Goal: Task Accomplishment & Management: Use online tool/utility

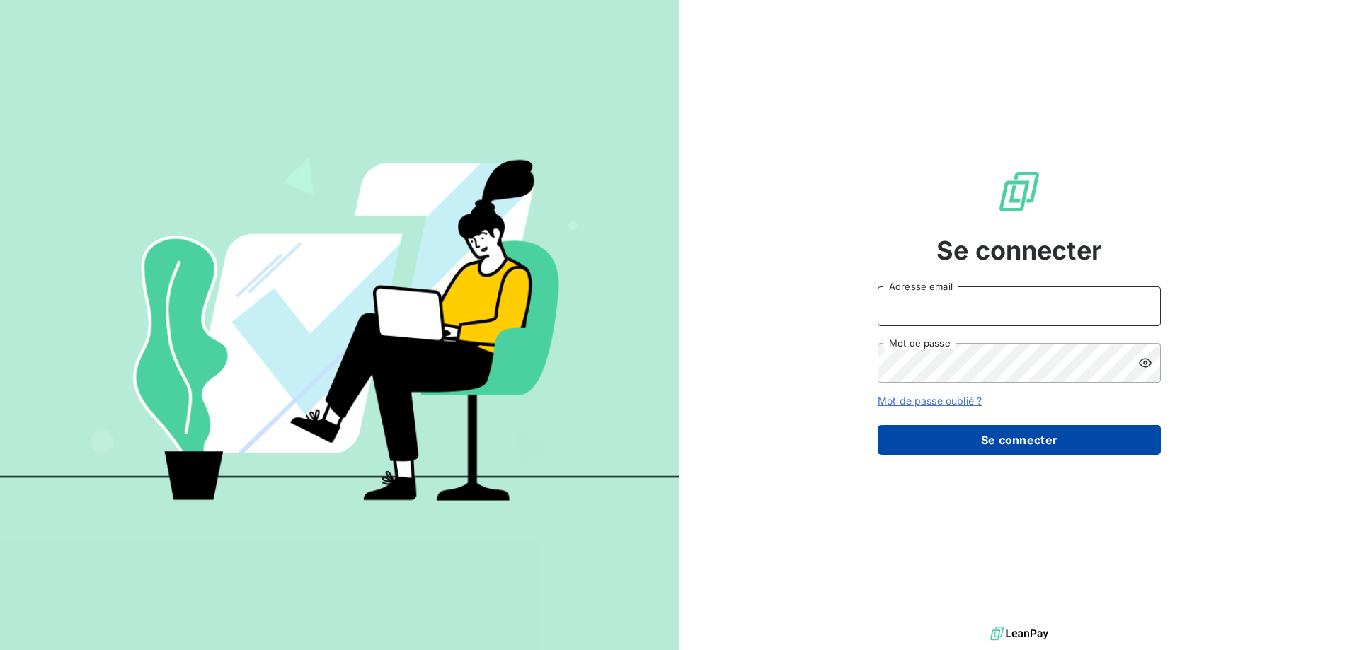
type input "[EMAIL_ADDRESS][DOMAIN_NAME]"
click at [1006, 449] on button "Se connecter" at bounding box center [1019, 440] width 283 height 30
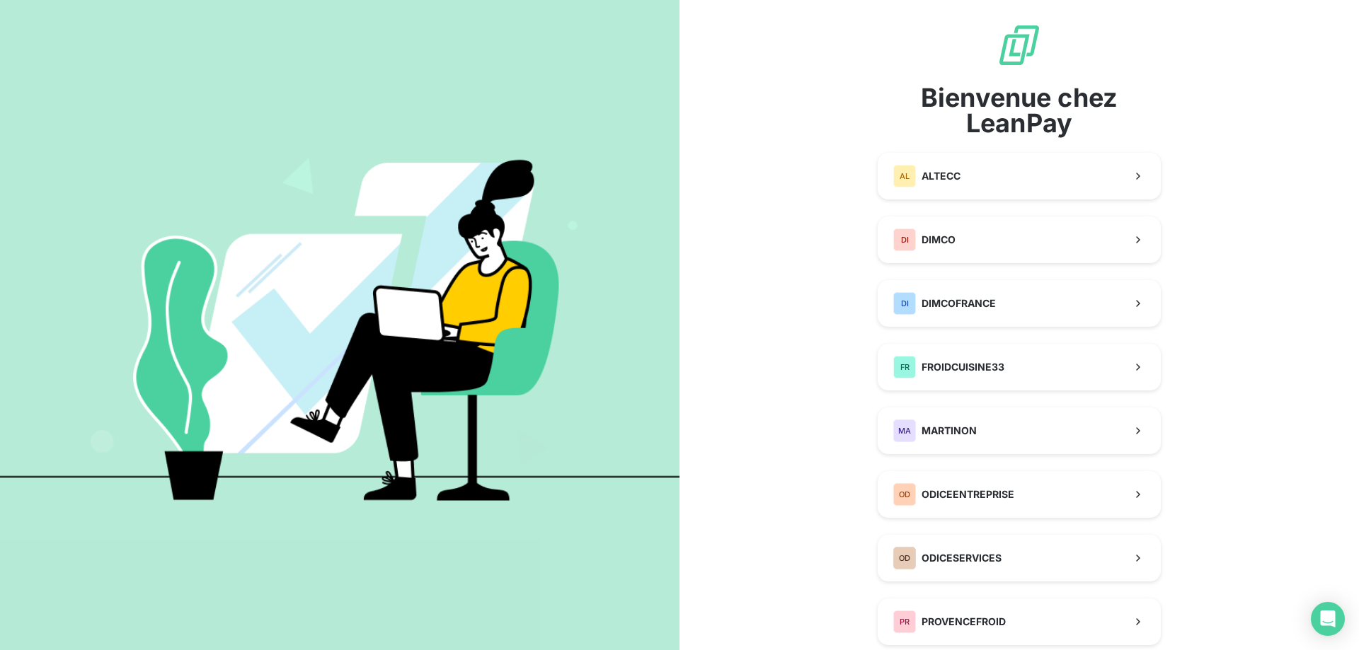
click at [982, 202] on div "Bienvenue chez LeanPay AL ALTECC DI DIMCO DI DIMCOFRANCE FR FROIDCUISINE33 MA M…" at bounding box center [1019, 429] width 283 height 813
click at [982, 185] on button "AL ALTECC" at bounding box center [1019, 176] width 283 height 47
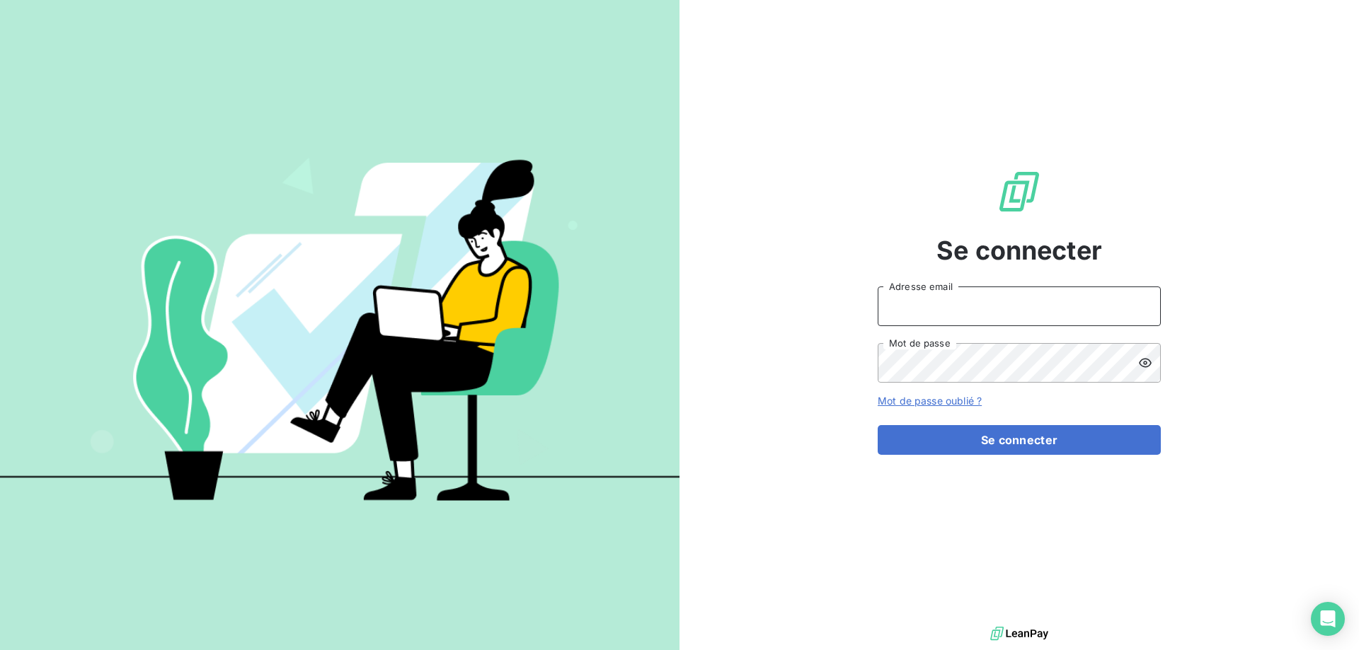
type input "[EMAIL_ADDRESS][DOMAIN_NAME]"
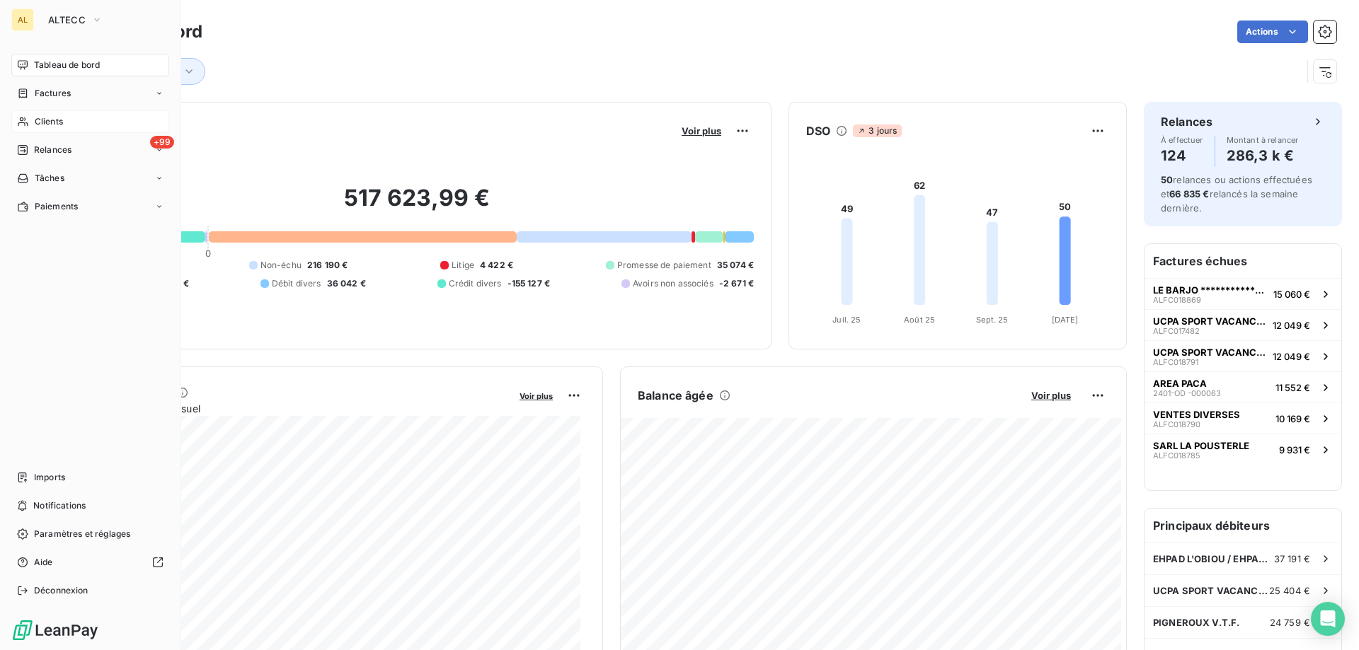
click at [71, 117] on div "Clients" at bounding box center [90, 121] width 158 height 23
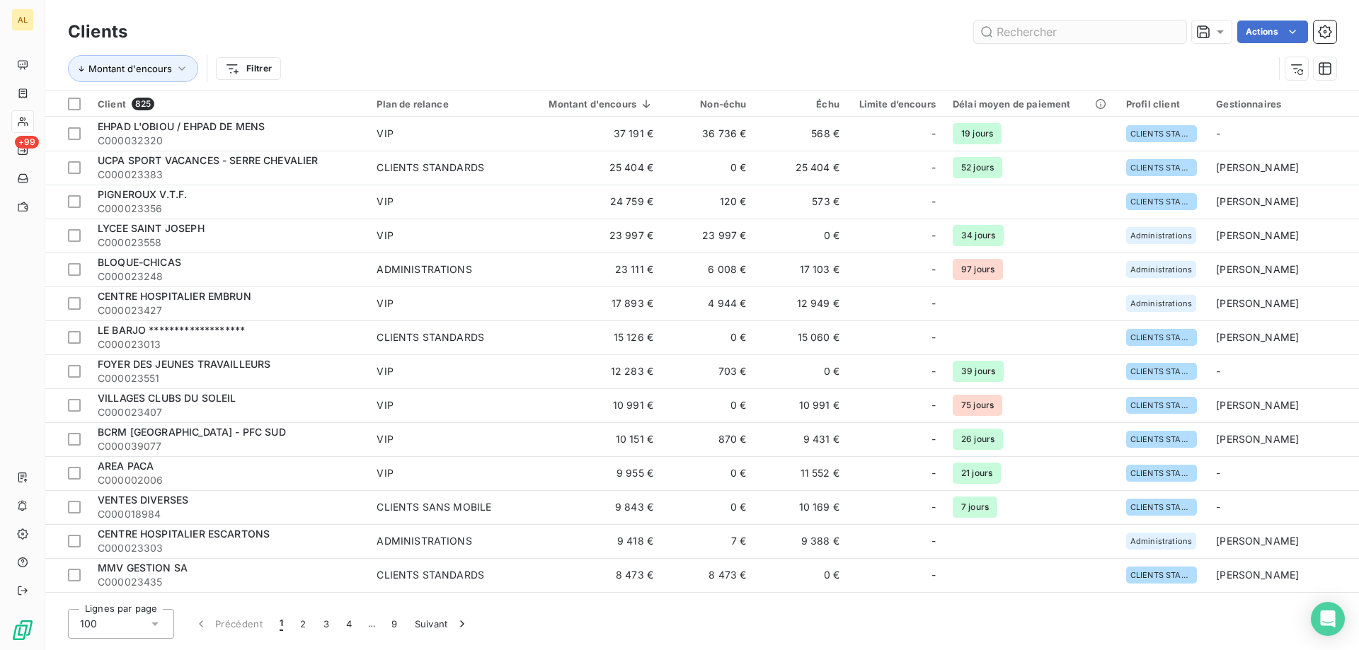
click at [1076, 31] on input "text" at bounding box center [1080, 32] width 212 height 23
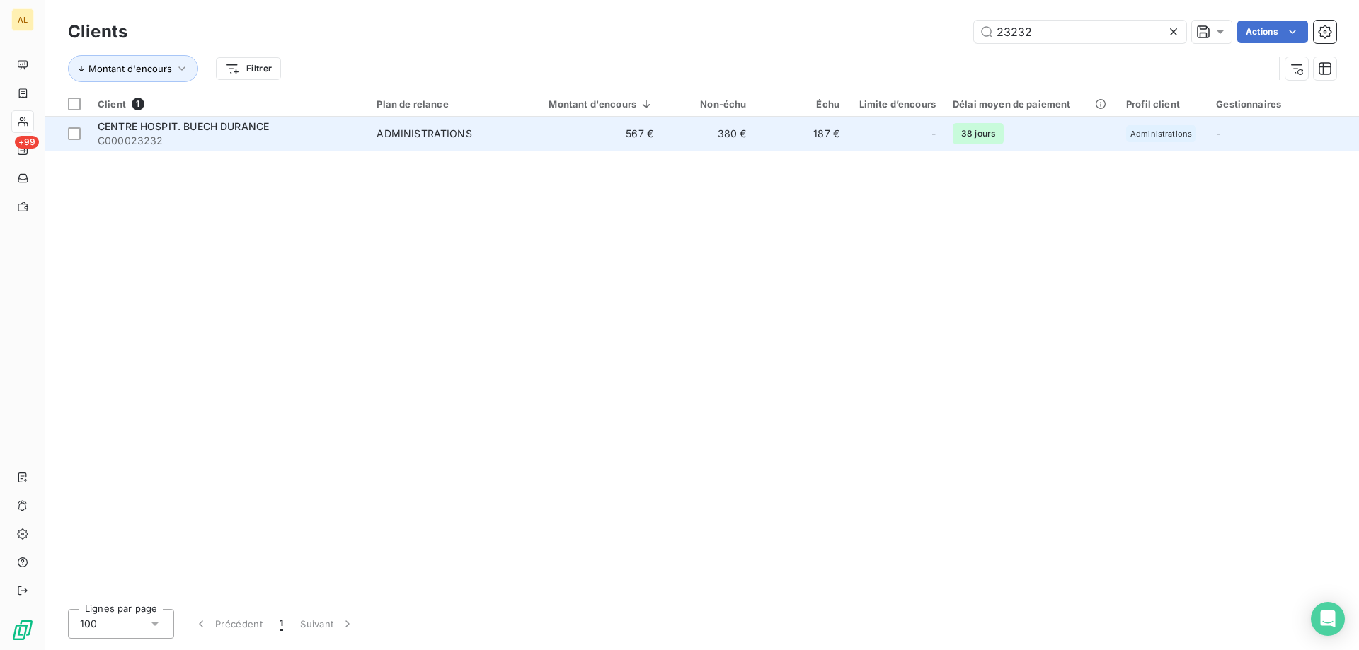
type input "23232"
click at [215, 141] on span "C000023232" at bounding box center [229, 141] width 262 height 14
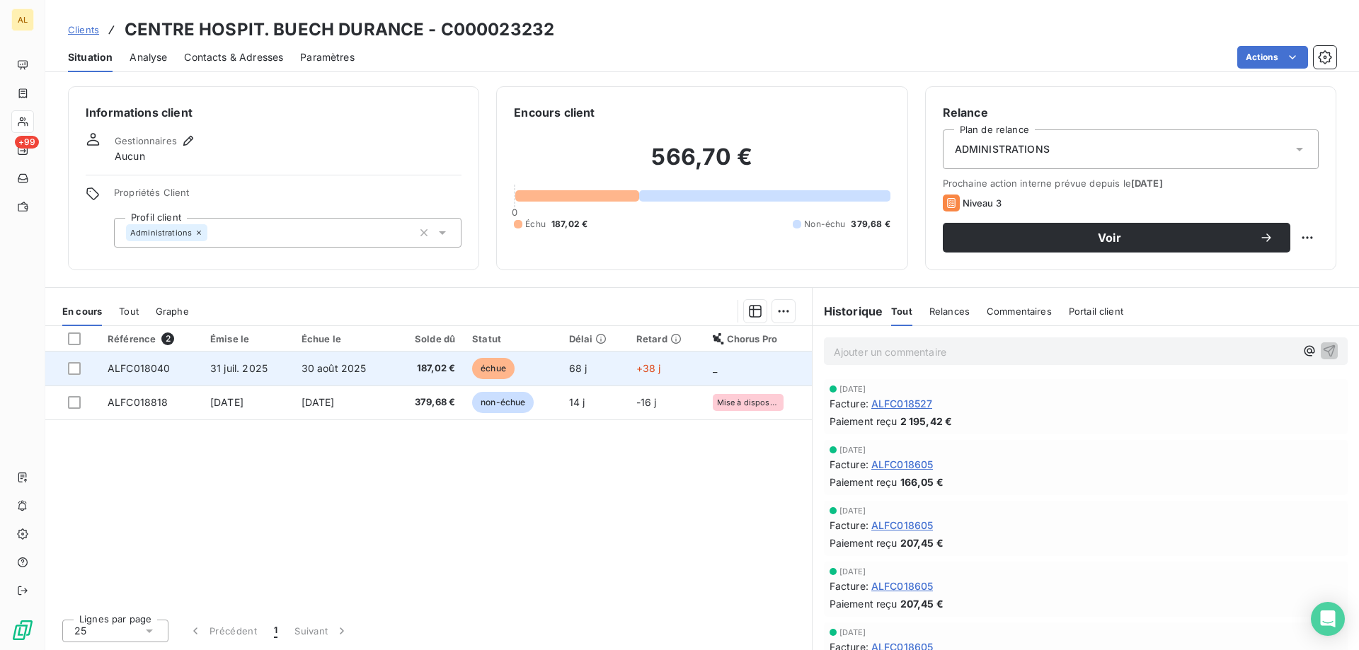
click at [725, 376] on td "_" at bounding box center [758, 369] width 108 height 34
drag, startPoint x: 176, startPoint y: 365, endPoint x: 115, endPoint y: 367, distance: 60.2
click at [115, 367] on td "ALFC018040" at bounding box center [150, 369] width 103 height 34
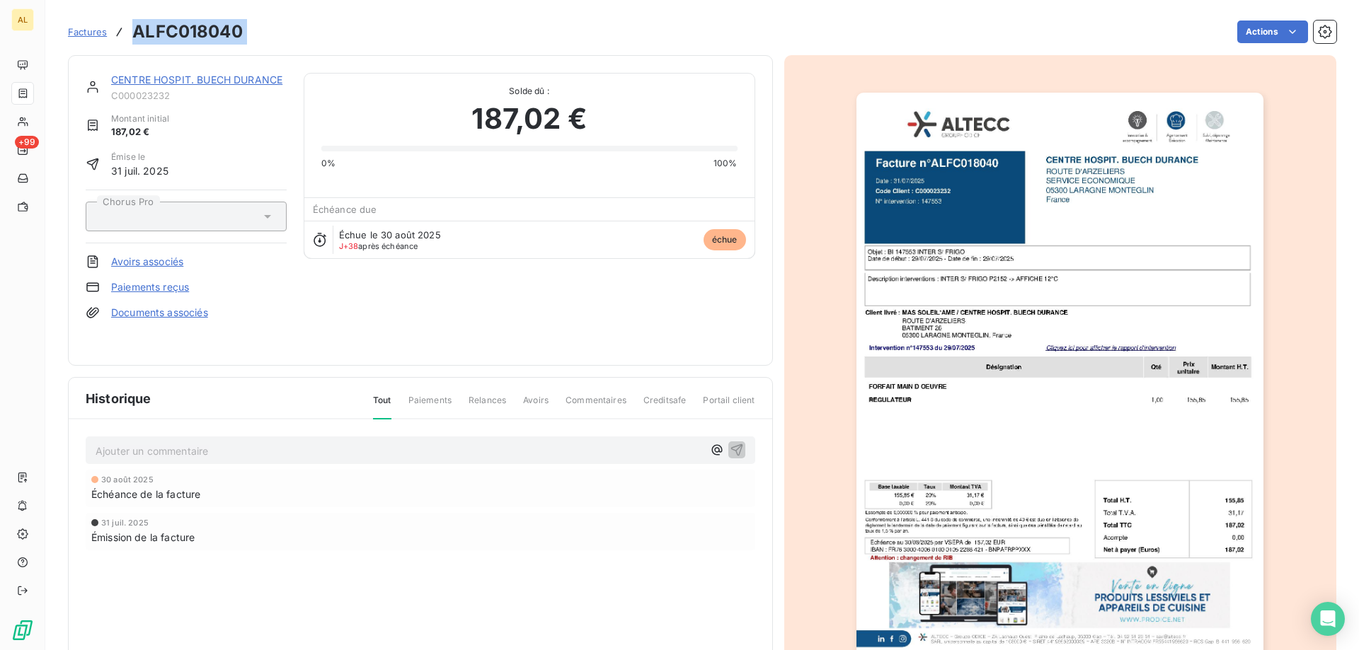
drag, startPoint x: 256, startPoint y: 22, endPoint x: 120, endPoint y: 21, distance: 136.6
click at [120, 21] on div "Factures ALFC018040 Actions" at bounding box center [702, 32] width 1268 height 30
copy section "ALFC018040 Actions"
